Goal: Task Accomplishment & Management: Complete application form

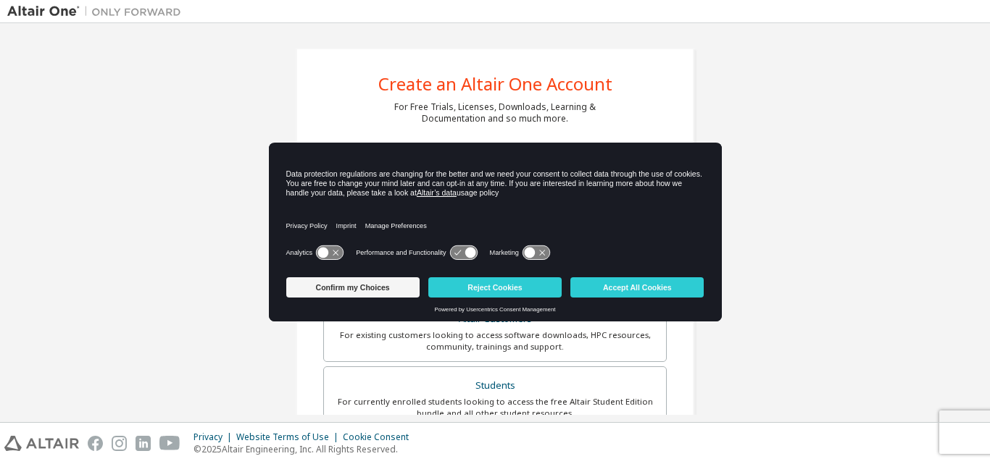
click at [267, 105] on div "Create an Altair One Account For Free Trials, Licenses, Downloads, Learning & D…" at bounding box center [494, 413] width 975 height 767
drag, startPoint x: 280, startPoint y: 312, endPoint x: 185, endPoint y: 401, distance: 130.2
click at [185, 401] on body "Create an Altair One Account For Free Trials, Licenses, Downloads, Learning & D…" at bounding box center [495, 232] width 990 height 464
click at [185, 401] on div "Create an Altair One Account For Free Trials, Licenses, Downloads, Learning & D…" at bounding box center [494, 413] width 975 height 767
click at [623, 291] on button "Accept All Cookies" at bounding box center [636, 287] width 133 height 20
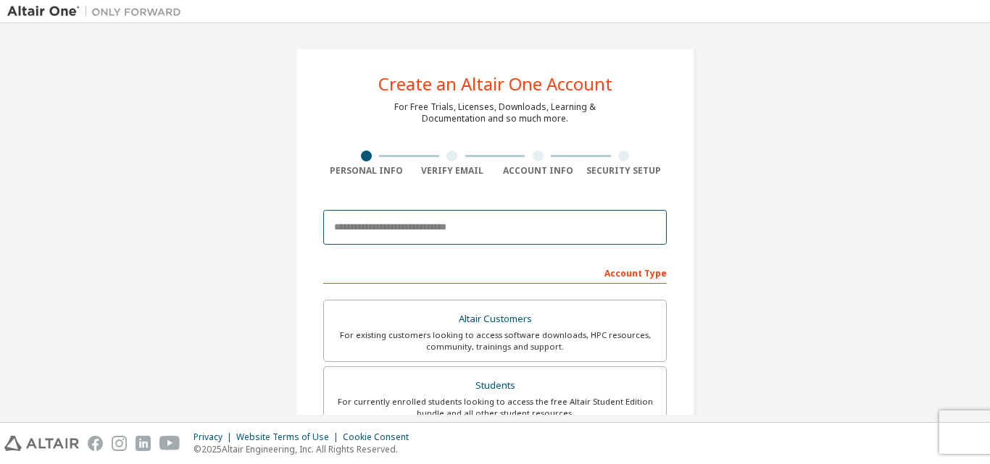
click at [443, 232] on input "email" at bounding box center [494, 227] width 343 height 35
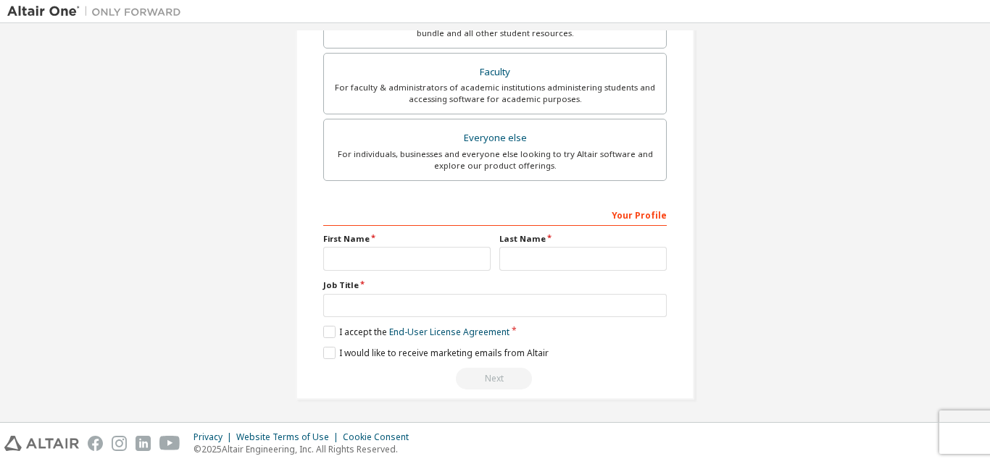
scroll to position [383, 0]
type input "**********"
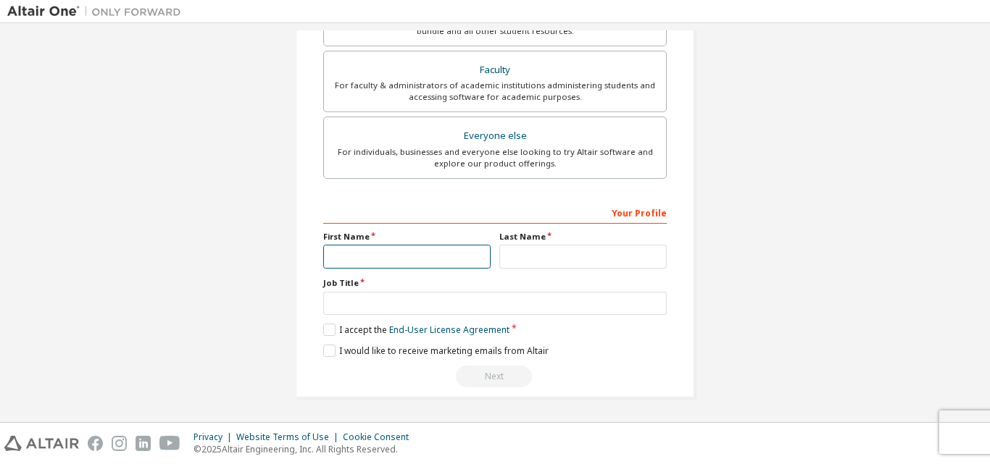
click at [367, 251] on input "text" at bounding box center [406, 257] width 167 height 24
type input "*"
type input "***"
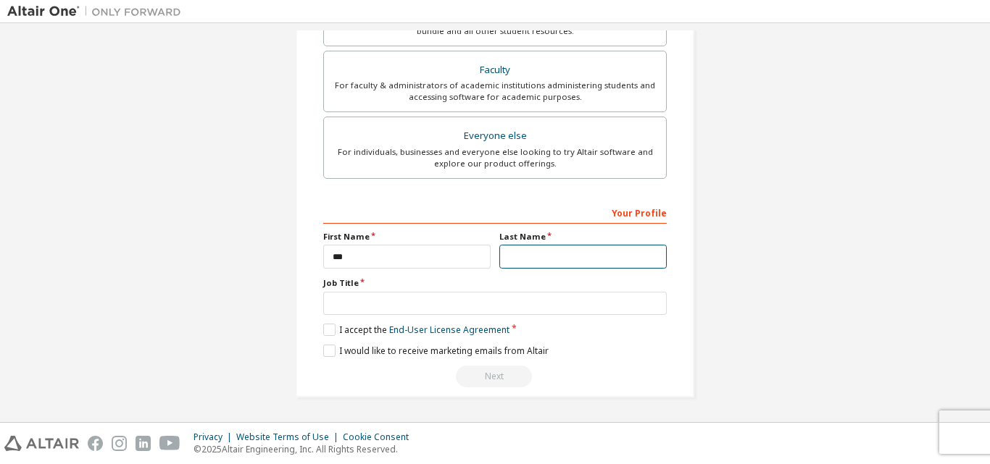
click at [533, 260] on input "text" at bounding box center [582, 257] width 167 height 24
type input "******"
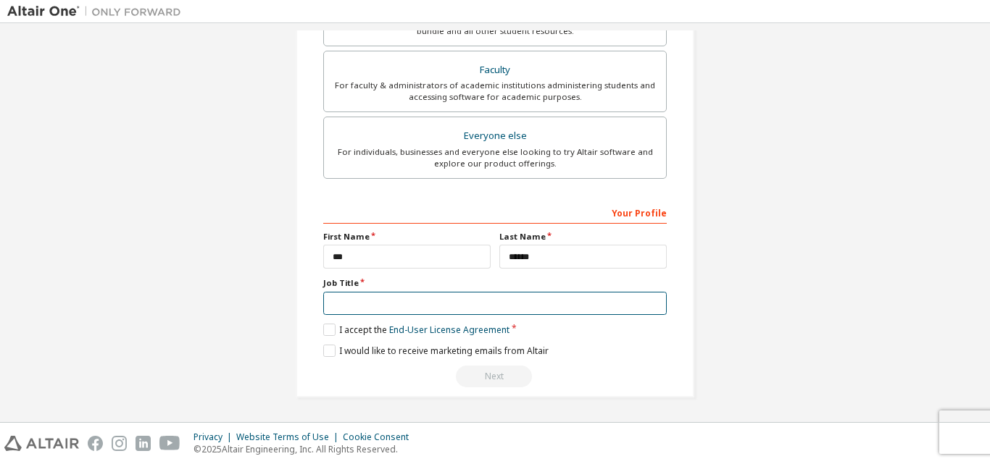
click at [364, 300] on input "text" at bounding box center [494, 304] width 343 height 24
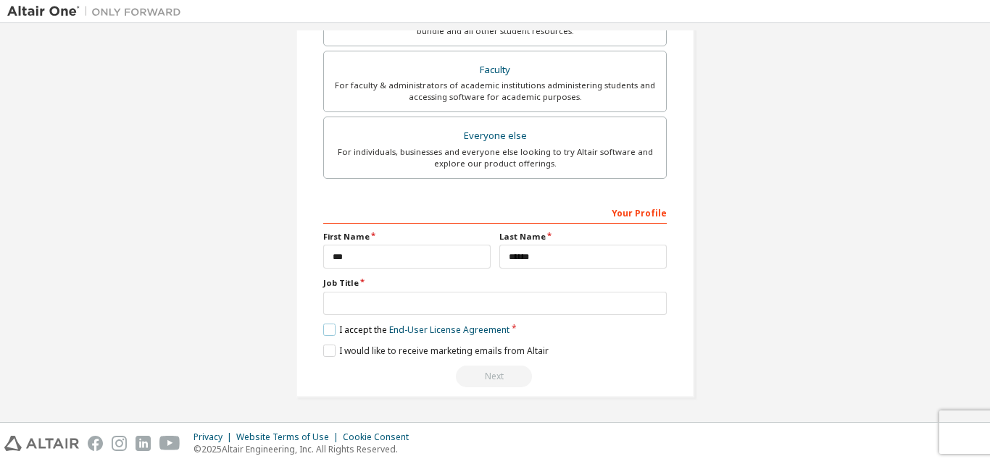
click at [329, 328] on label "I accept the End-User License Agreement" at bounding box center [416, 330] width 186 height 12
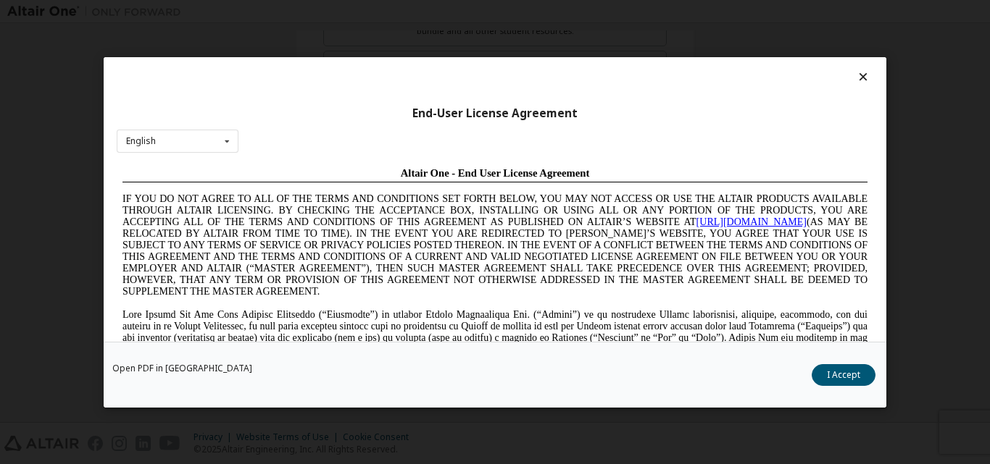
scroll to position [0, 0]
click at [856, 77] on icon at bounding box center [863, 76] width 15 height 13
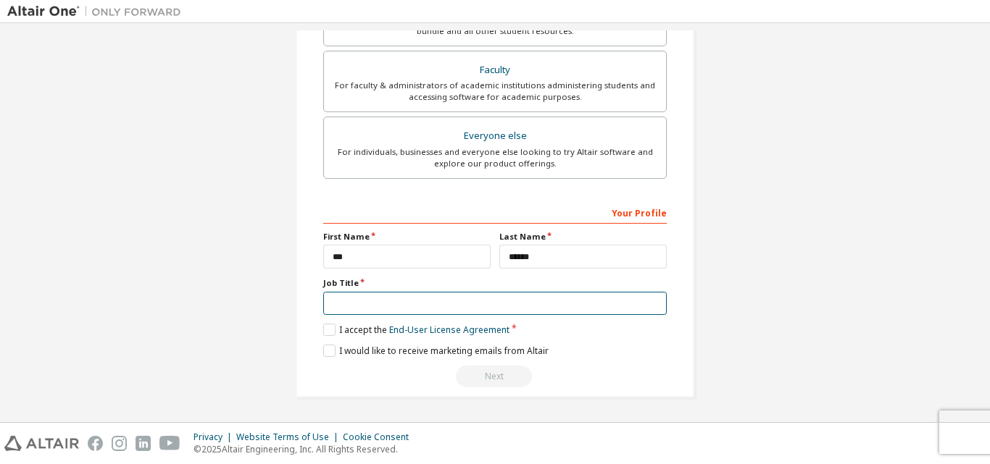
click at [423, 301] on input "text" at bounding box center [494, 304] width 343 height 24
type input "*******"
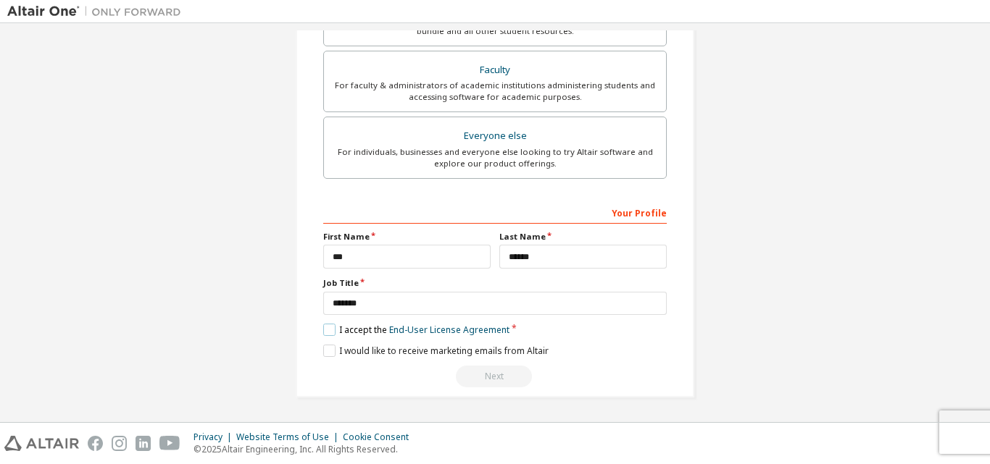
click at [323, 332] on label "I accept the End-User License Agreement" at bounding box center [416, 330] width 186 height 12
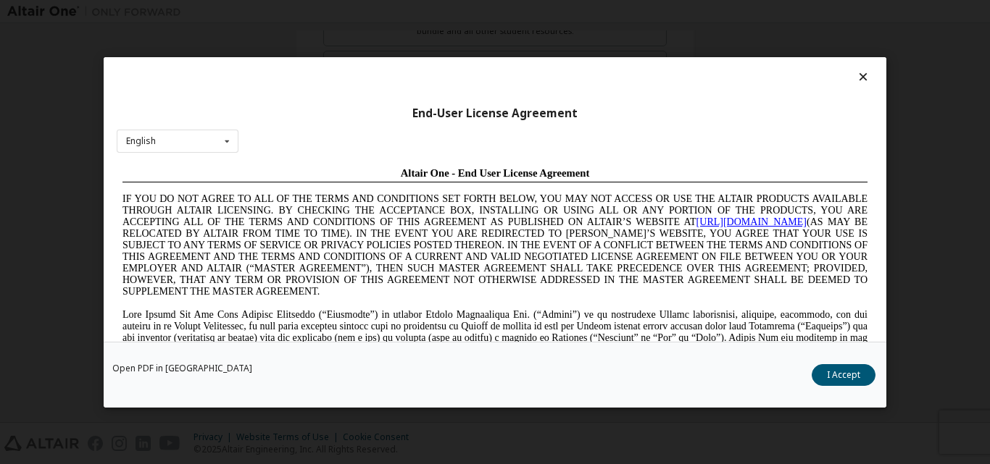
click at [859, 77] on icon at bounding box center [863, 76] width 15 height 13
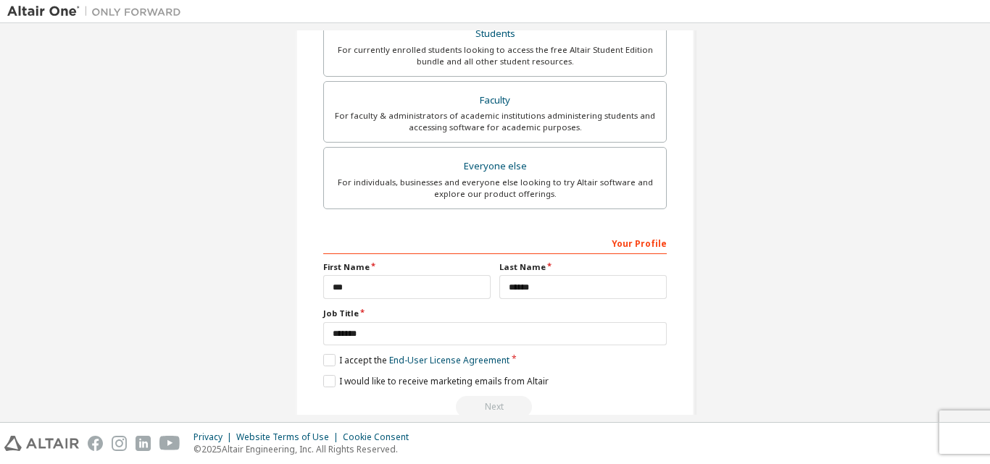
scroll to position [383, 0]
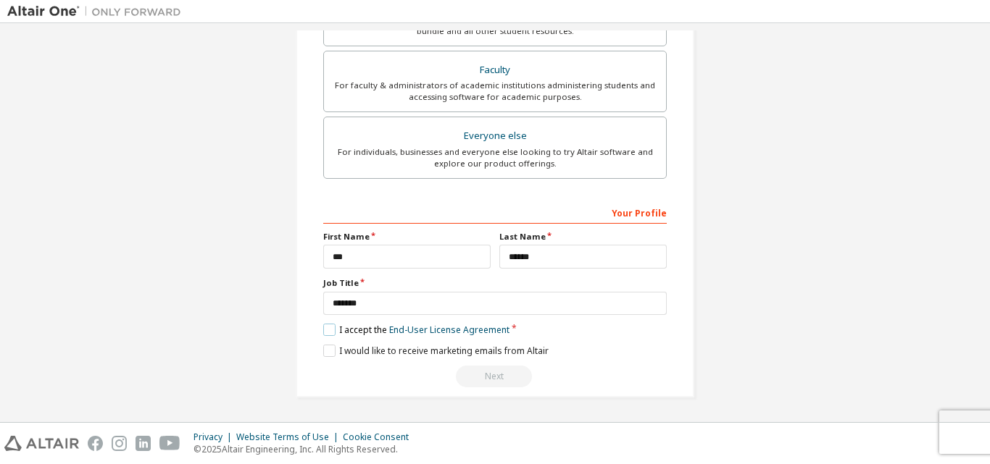
click at [323, 334] on label "I accept the End-User License Agreement" at bounding box center [416, 330] width 186 height 12
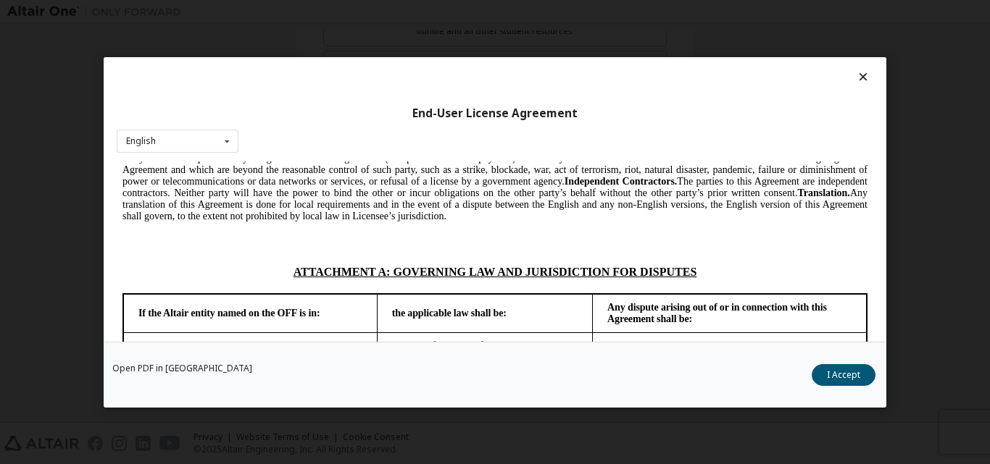
scroll to position [3674, 0]
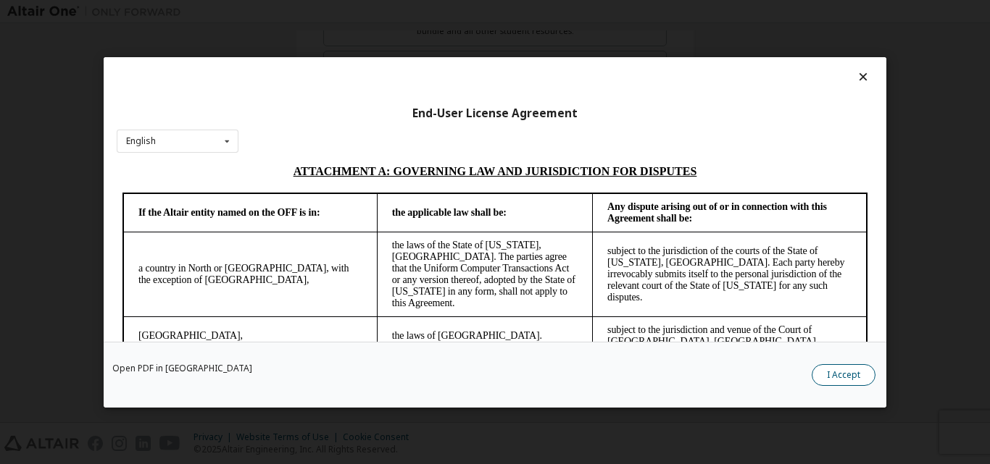
click at [846, 374] on button "I Accept" at bounding box center [843, 375] width 64 height 22
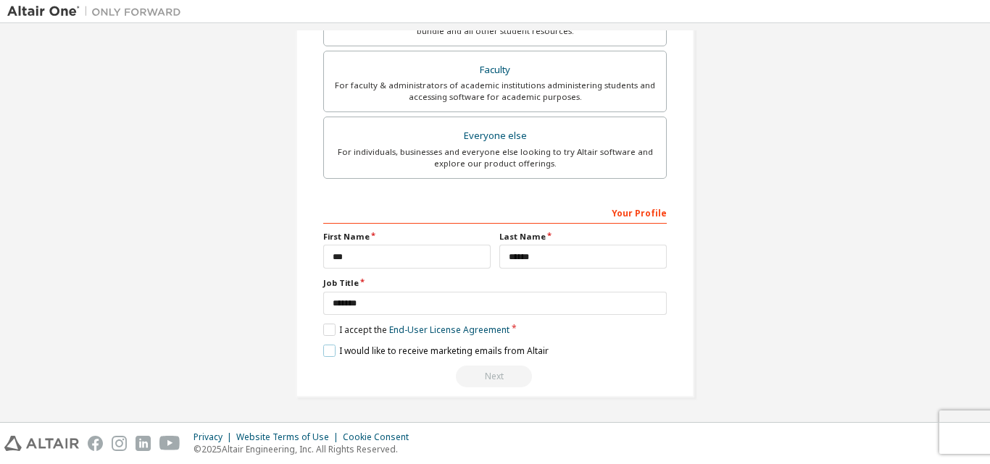
click at [327, 354] on label "I would like to receive marketing emails from Altair" at bounding box center [435, 351] width 225 height 12
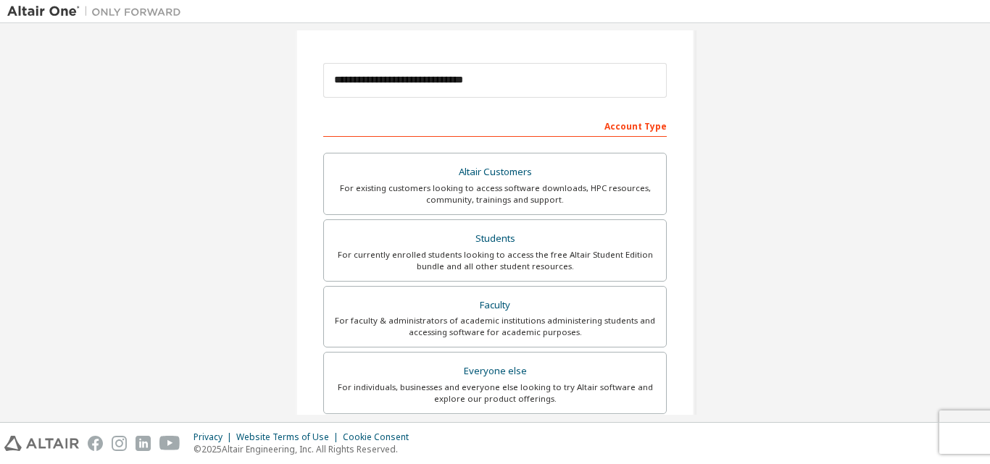
scroll to position [144, 0]
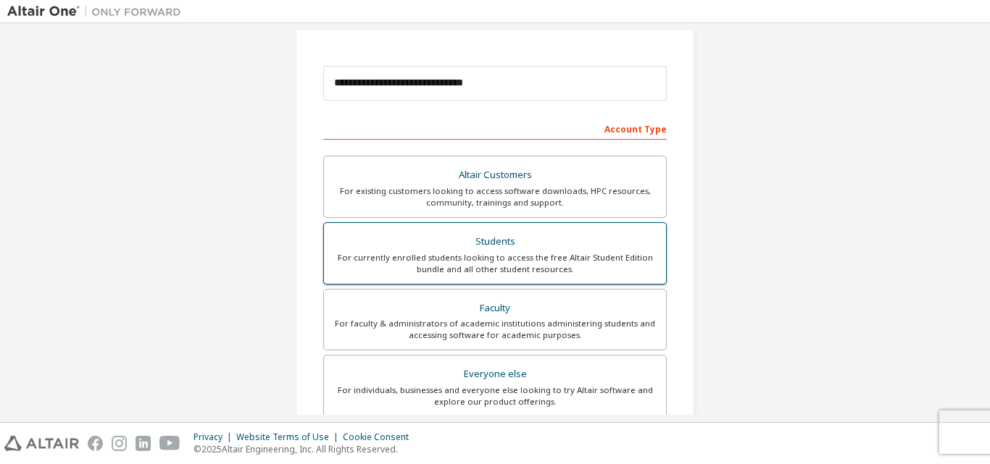
click at [570, 254] on div "For currently enrolled students looking to access the free Altair Student Editi…" at bounding box center [495, 263] width 325 height 23
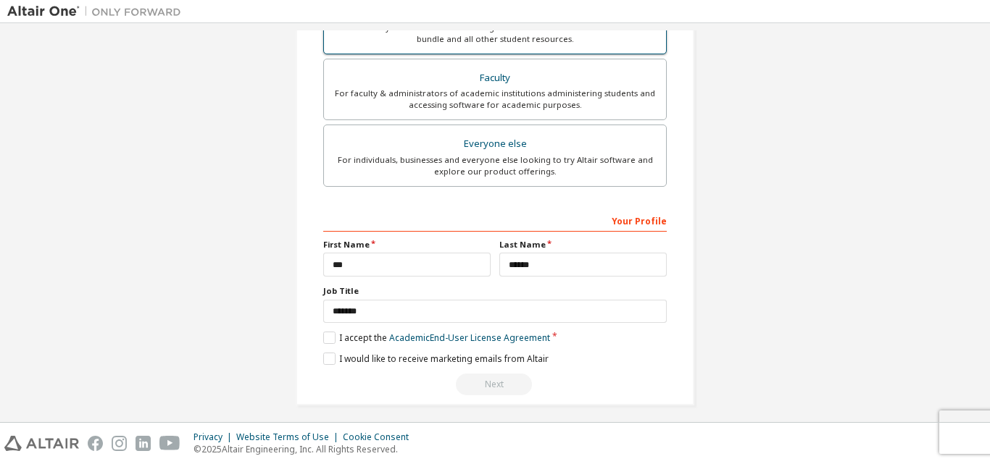
scroll to position [374, 0]
click at [329, 338] on label "I accept the Academic End-User License Agreement" at bounding box center [436, 339] width 227 height 12
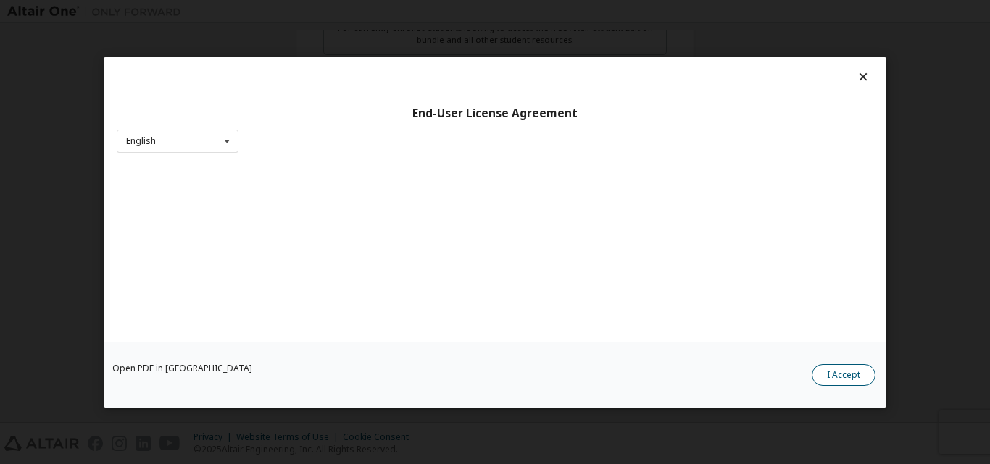
click at [825, 374] on button "I Accept" at bounding box center [843, 375] width 64 height 22
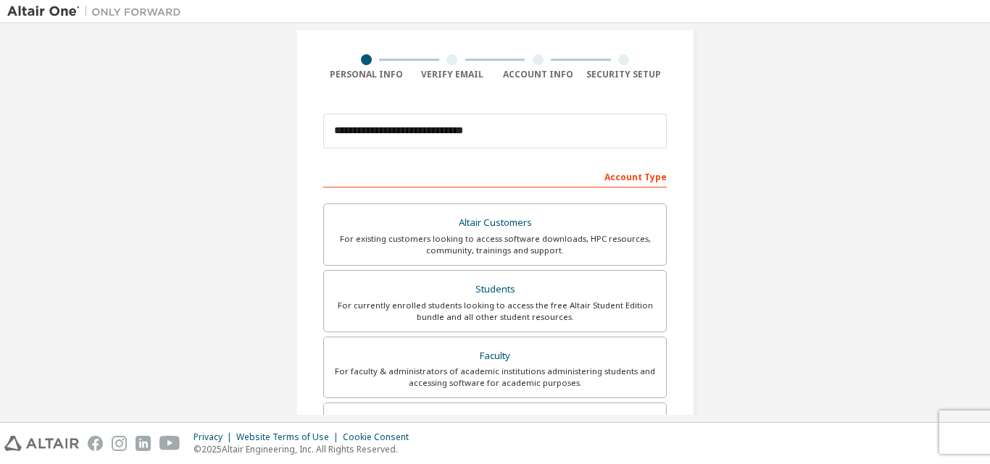
scroll to position [383, 0]
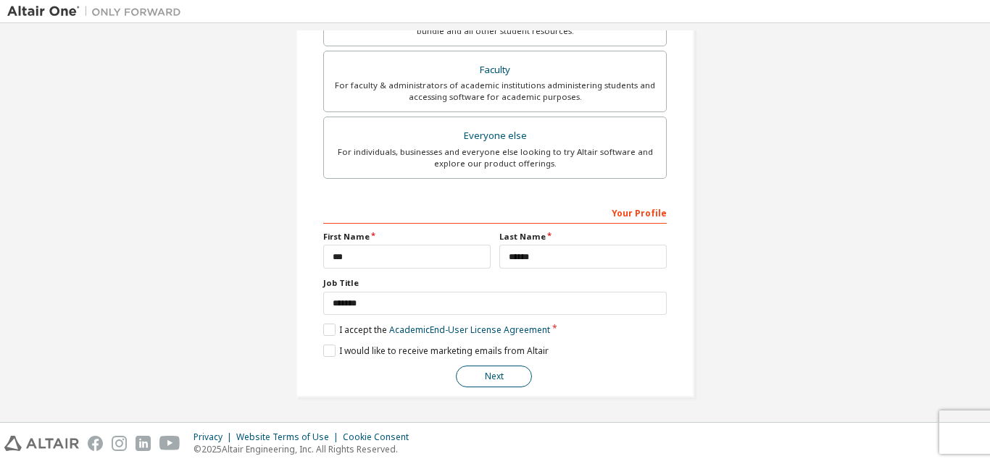
click at [469, 373] on button "Next" at bounding box center [494, 377] width 76 height 22
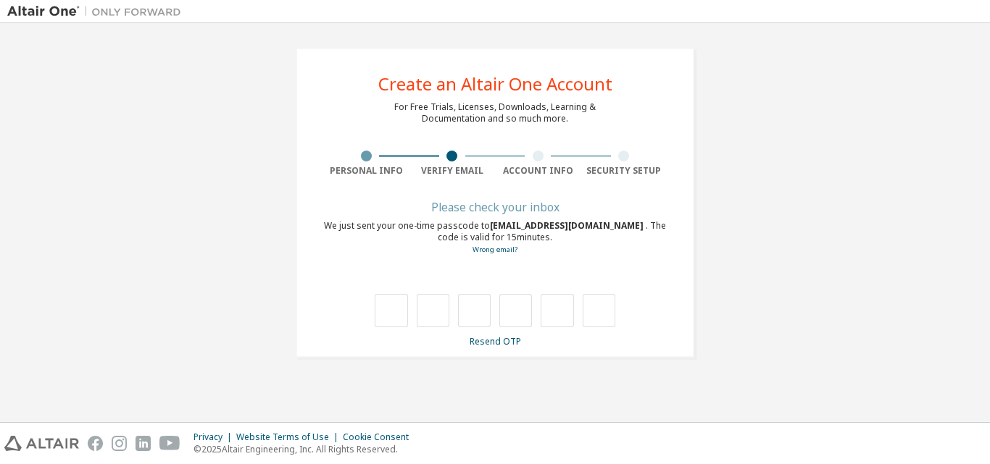
type input "*"
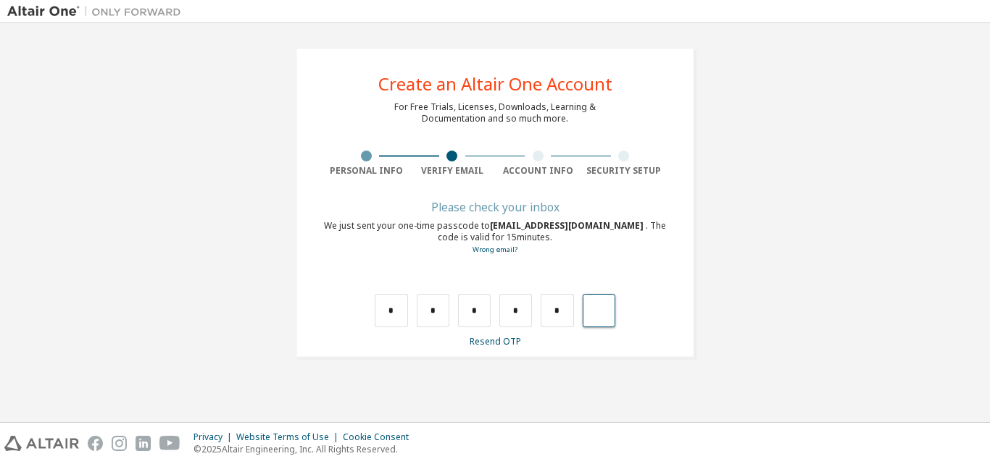
type input "*"
